Goal: Navigation & Orientation: Find specific page/section

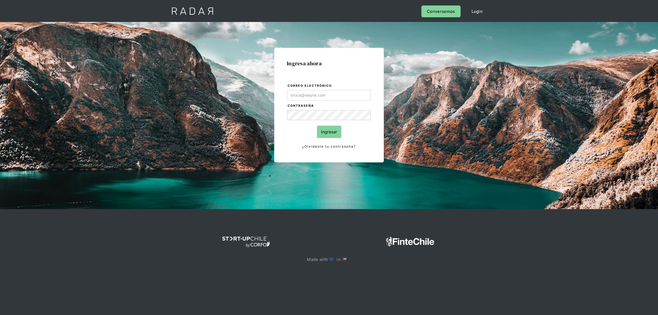
click at [333, 100] on body "Cargando... Cerrar sesión Perfil Login Conversemos Ingresa ahora Correo electró…" at bounding box center [329, 157] width 658 height 315
type input "[EMAIL_ADDRESS][DOMAIN_NAME]"
click at [326, 133] on input "Ingresar" at bounding box center [329, 132] width 24 height 12
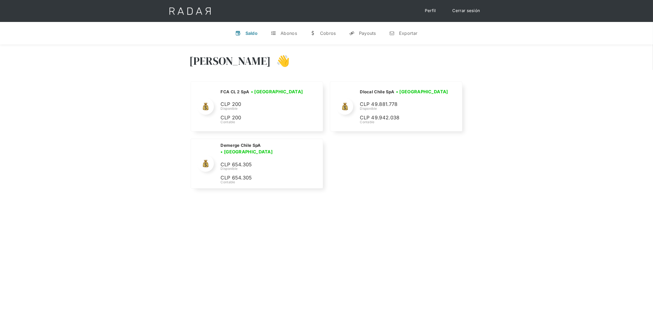
click at [357, 151] on div "Nombre de la empresa • [GEOGRAPHIC_DATA] • Desconectada N/A Disponible N/A Cont…" at bounding box center [326, 136] width 274 height 110
